Goal: Navigation & Orientation: Find specific page/section

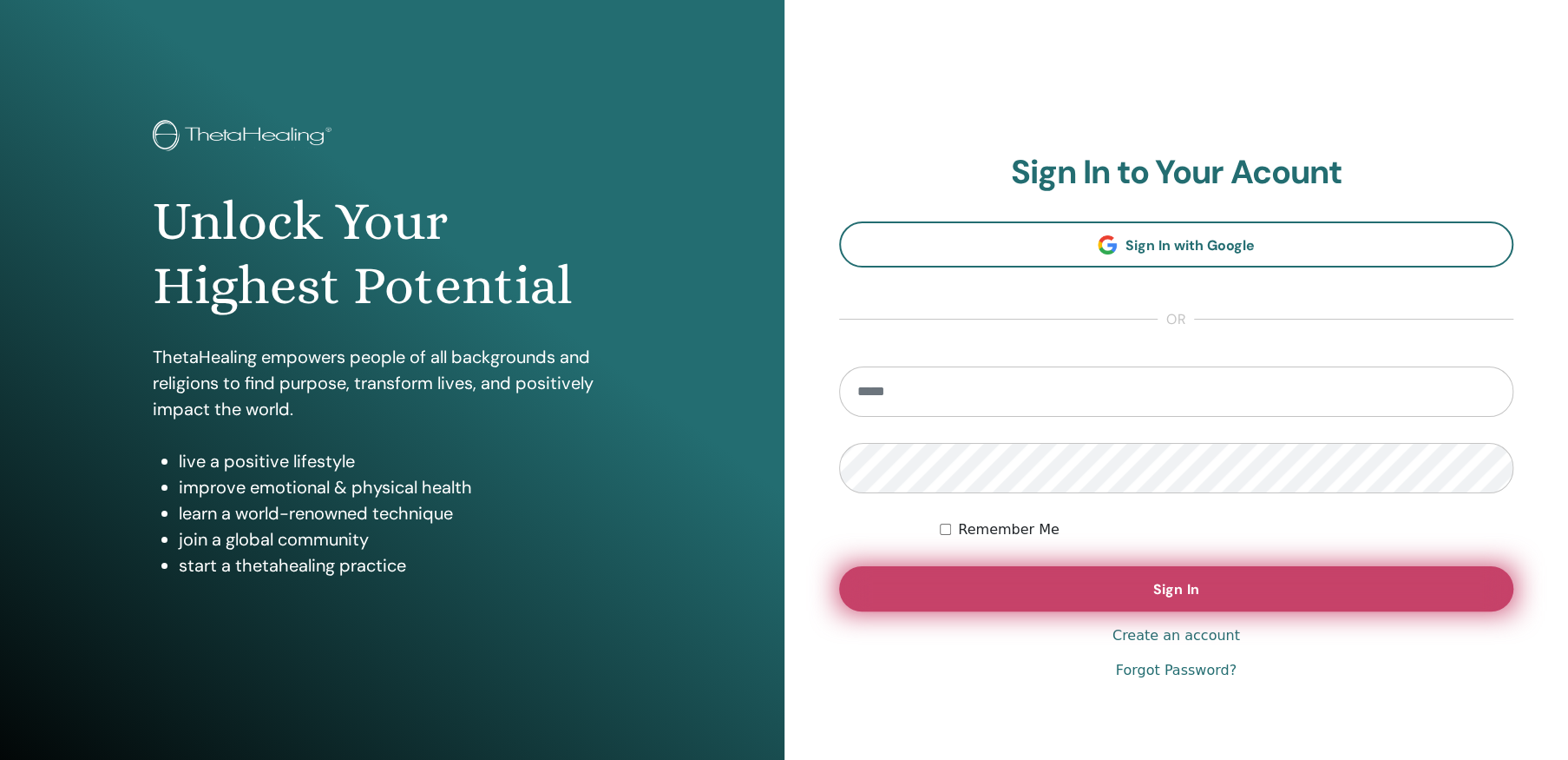
type input "**********"
click at [1161, 587] on span "Sign In" at bounding box center [1176, 589] width 45 height 18
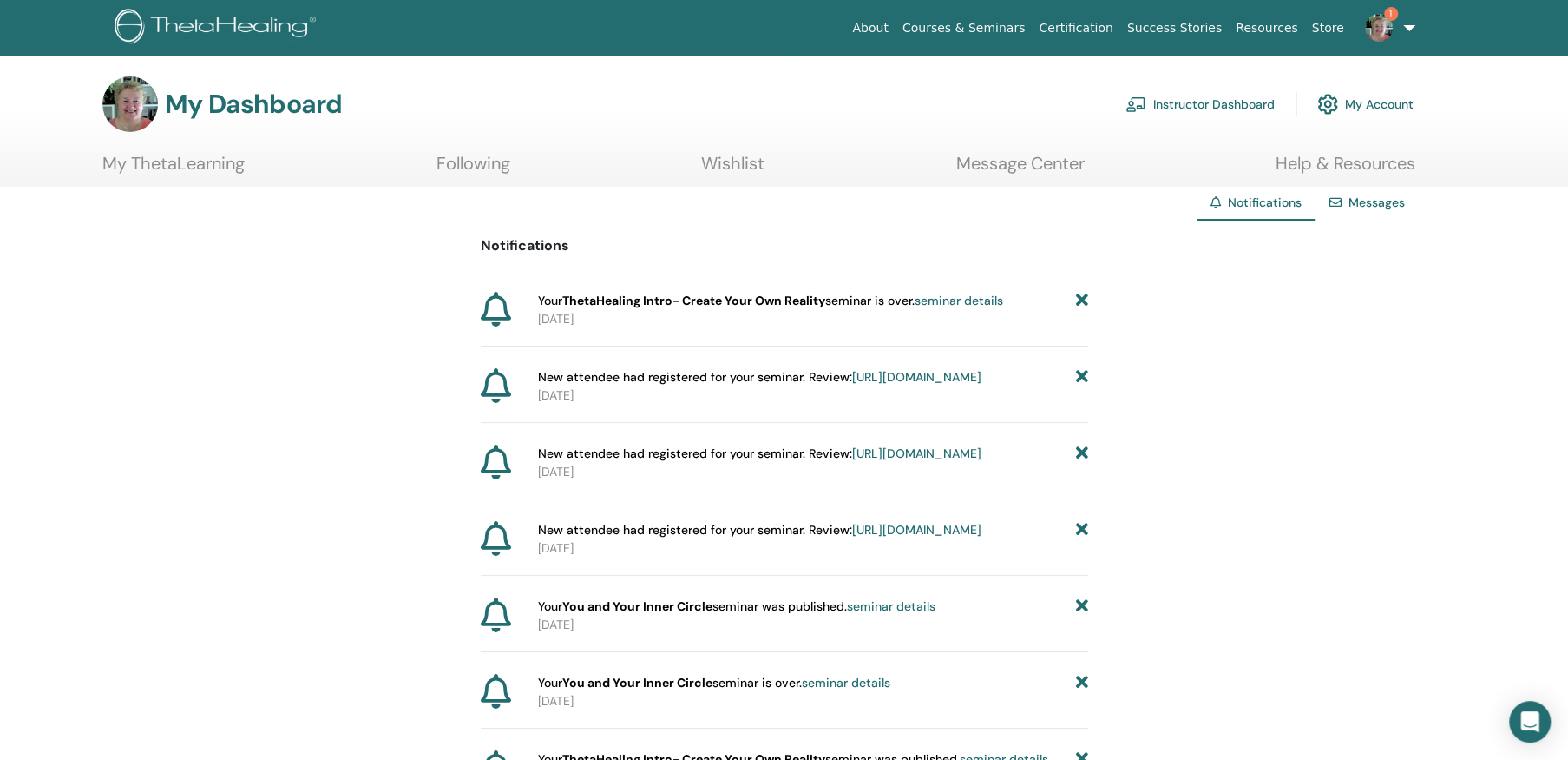
click at [852, 384] on link "https://member.thetahealing.com/instructor/seminar/374446/attendees" at bounding box center [916, 377] width 129 height 16
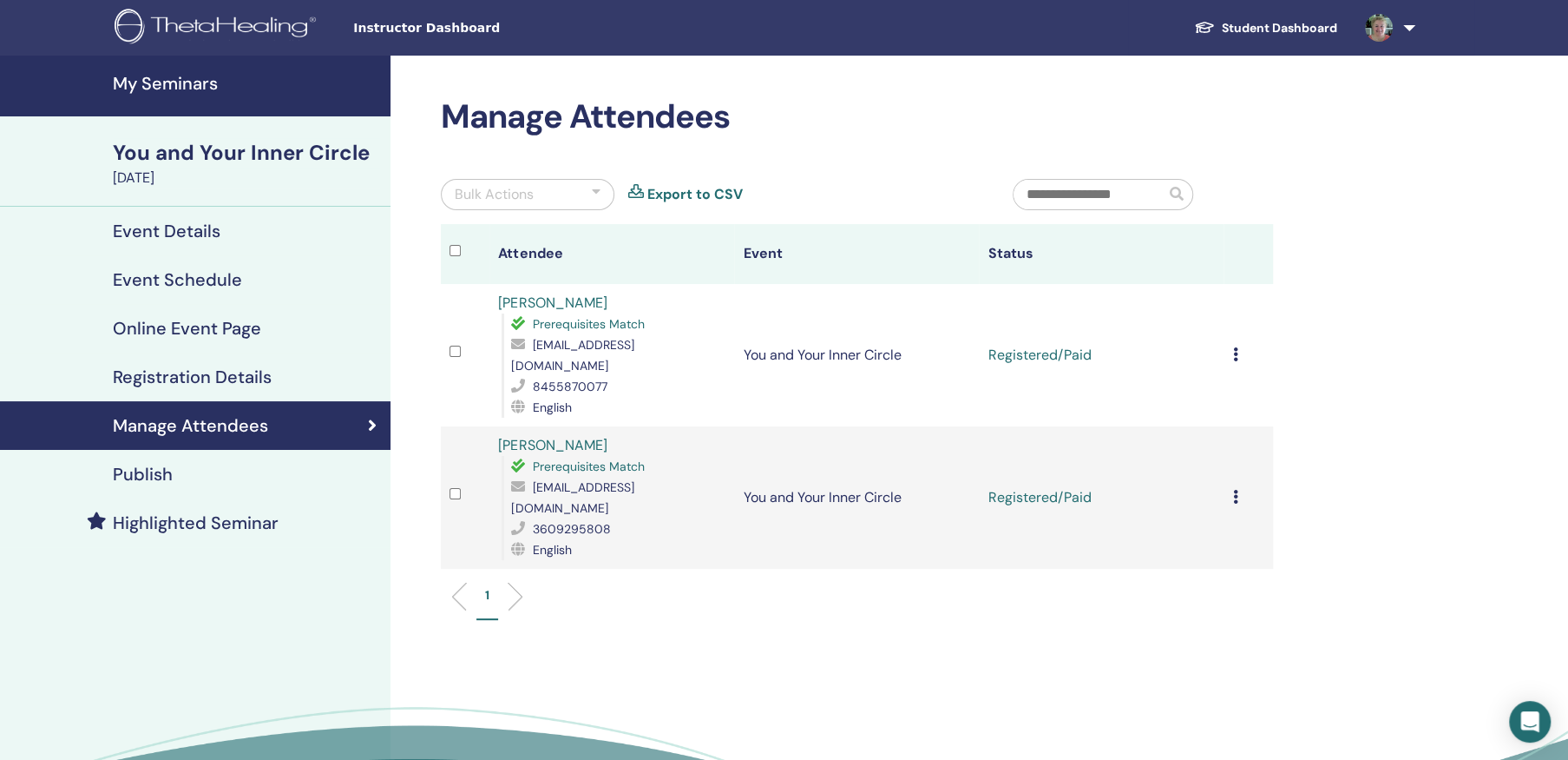
click at [189, 80] on h4 "My Seminars" at bounding box center [247, 83] width 267 height 21
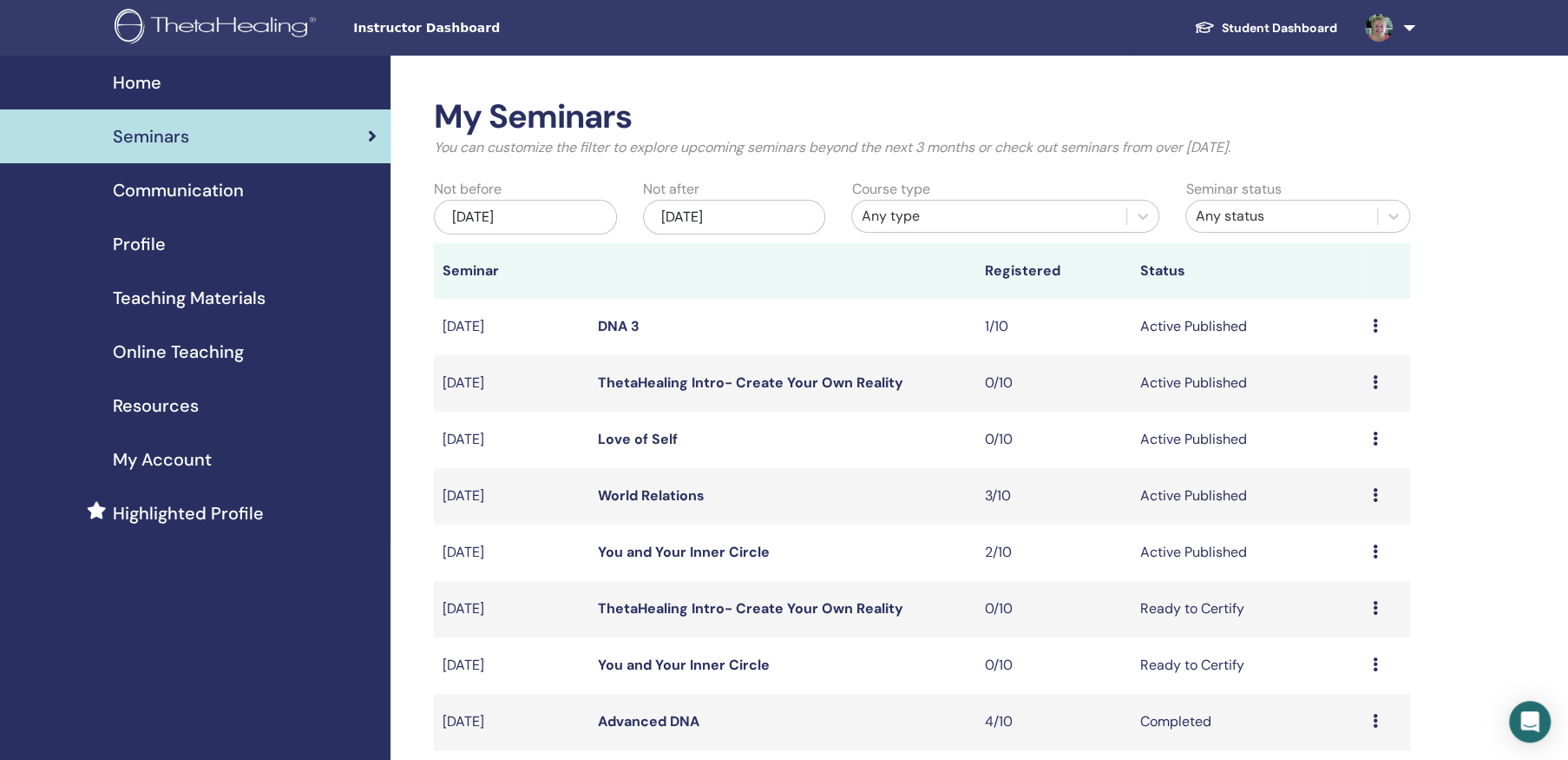
click at [657, 493] on link "World Relations" at bounding box center [650, 494] width 106 height 18
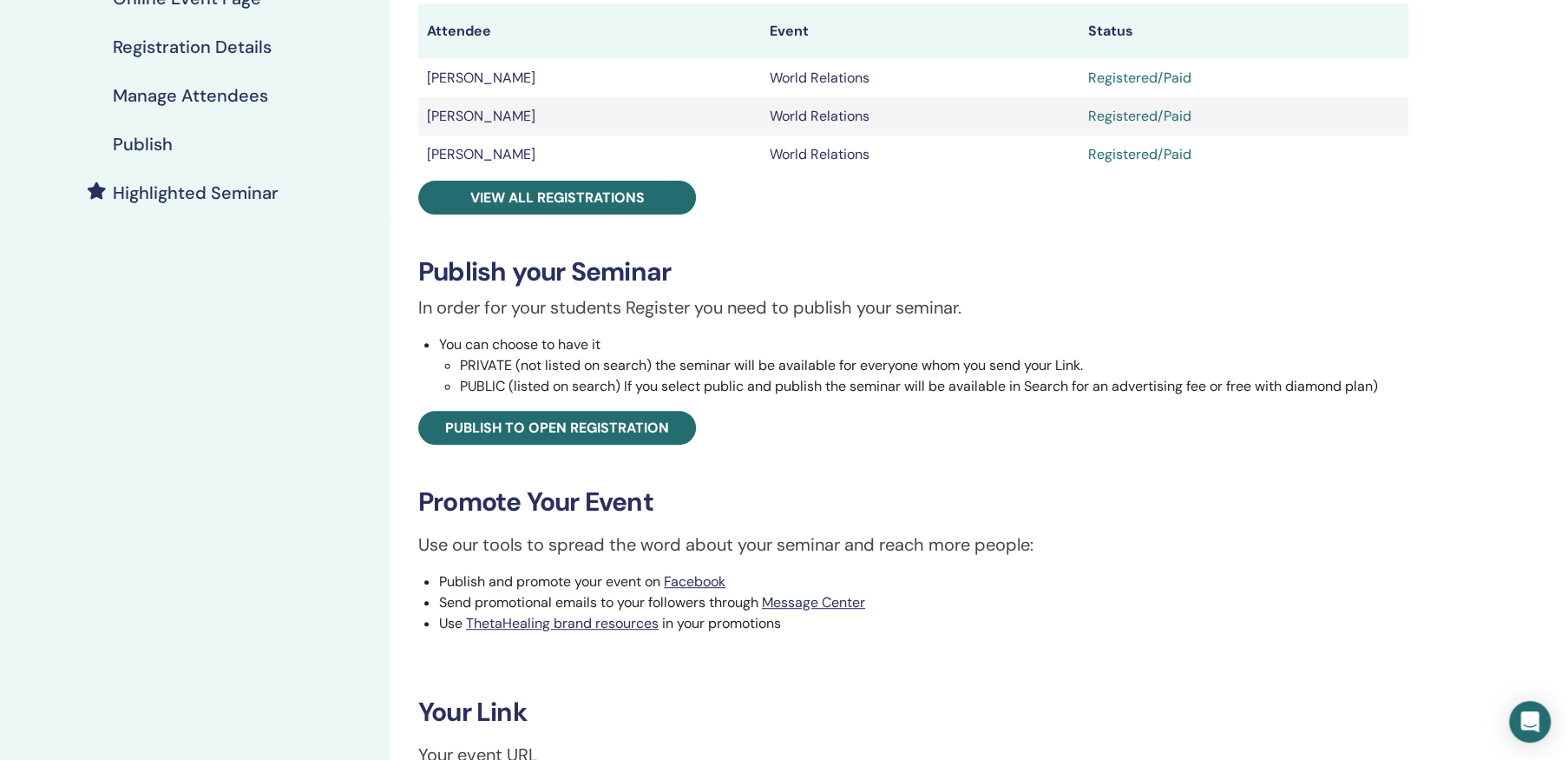
scroll to position [521, 0]
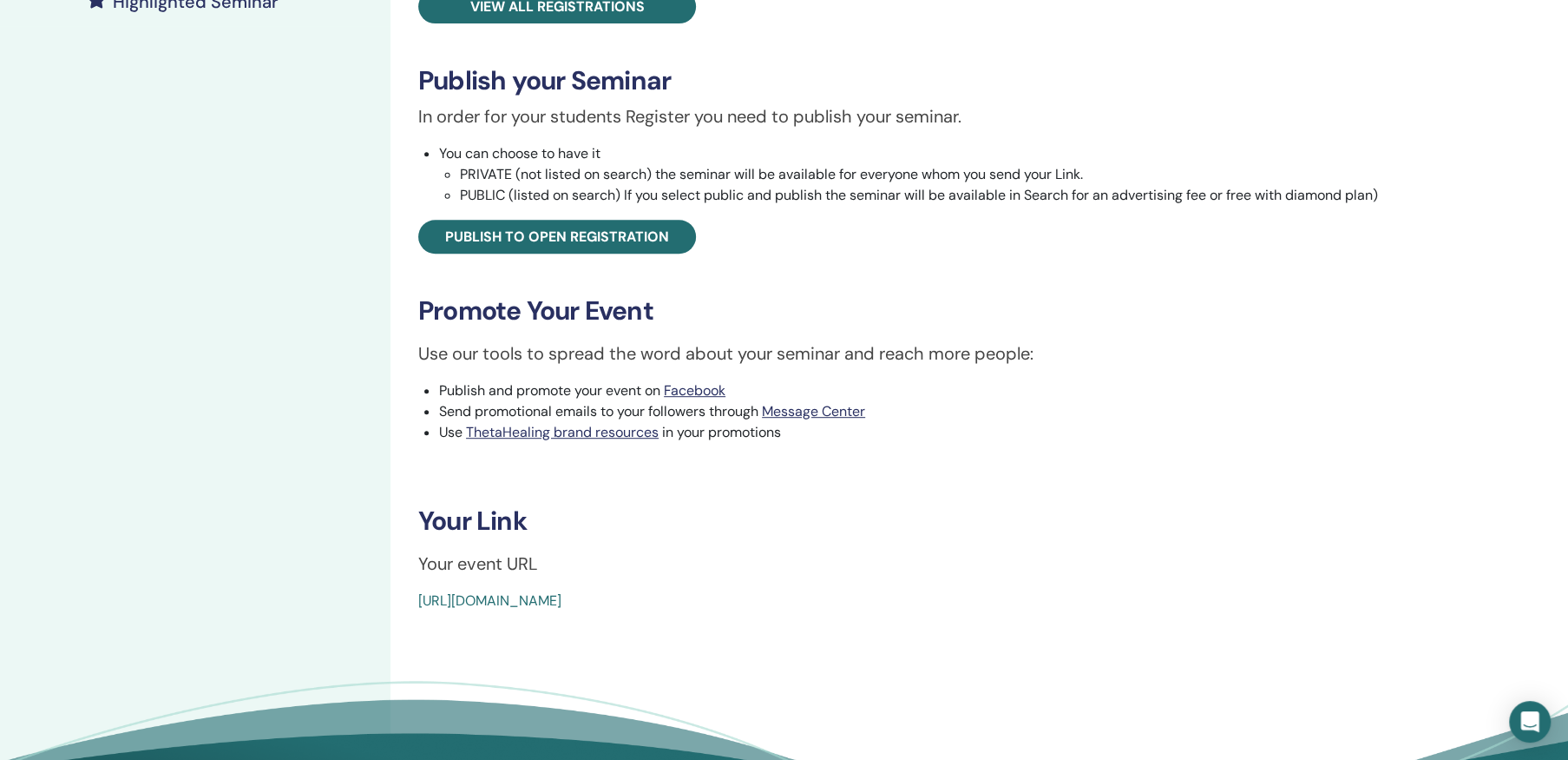
drag, startPoint x: 399, startPoint y: 600, endPoint x: 853, endPoint y: 614, distance: 454.2
click at [853, 614] on div "World Relations Event Type Online Event Status Active Published Registrations 3…" at bounding box center [913, 195] width 1046 height 1320
drag, startPoint x: 689, startPoint y: 602, endPoint x: 468, endPoint y: 626, distance: 222.3
click at [468, 626] on div "World Relations Event Type Online Event Status Active Published Registrations 3…" at bounding box center [913, 195] width 1046 height 1320
